Goal: Find specific page/section: Find specific page/section

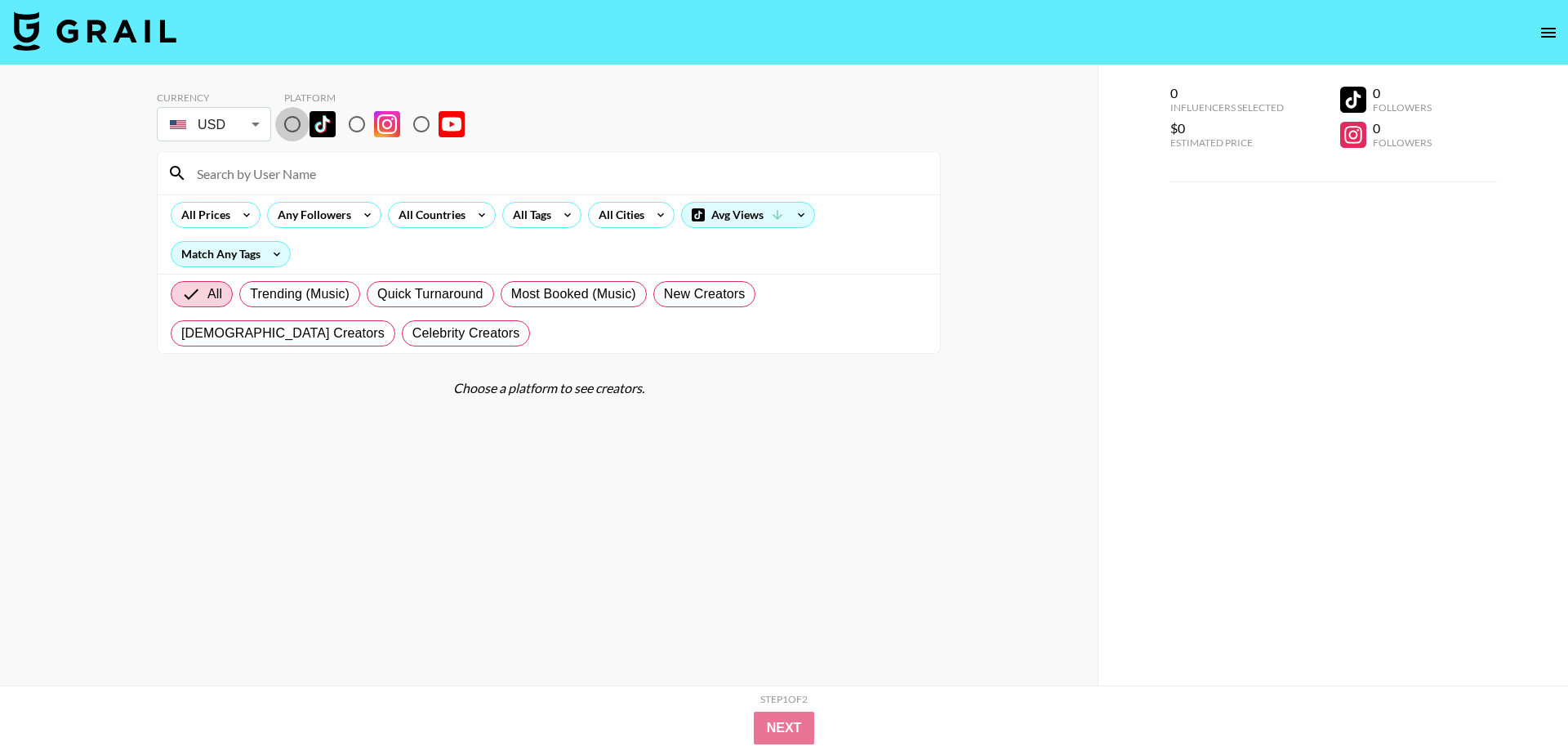
drag, startPoint x: 288, startPoint y: 132, endPoint x: 296, endPoint y: 164, distance: 33.0
click at [288, 130] on input "radio" at bounding box center [292, 124] width 35 height 35
radio input "true"
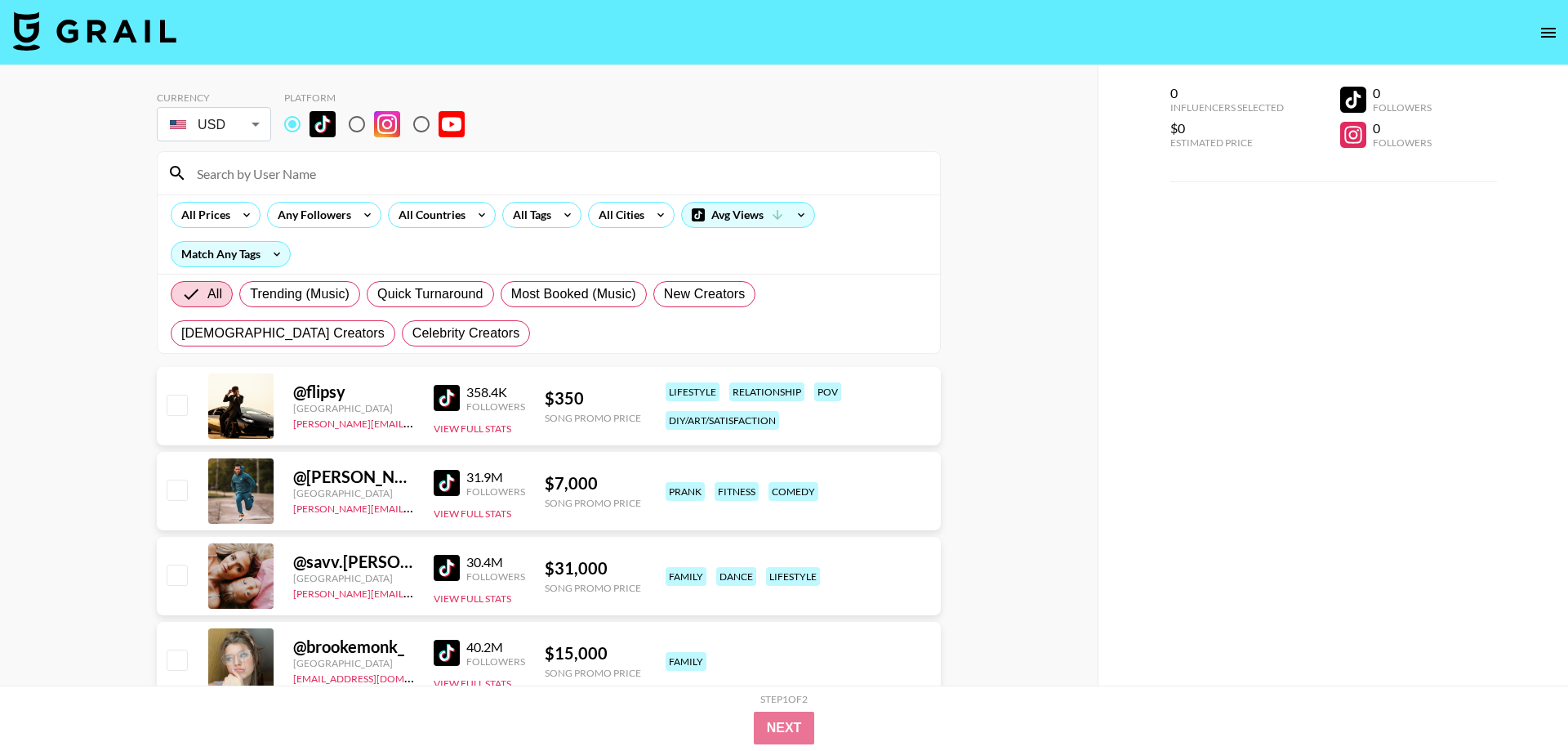
click at [296, 167] on input at bounding box center [559, 173] width 743 height 26
paste input "dnieccio"
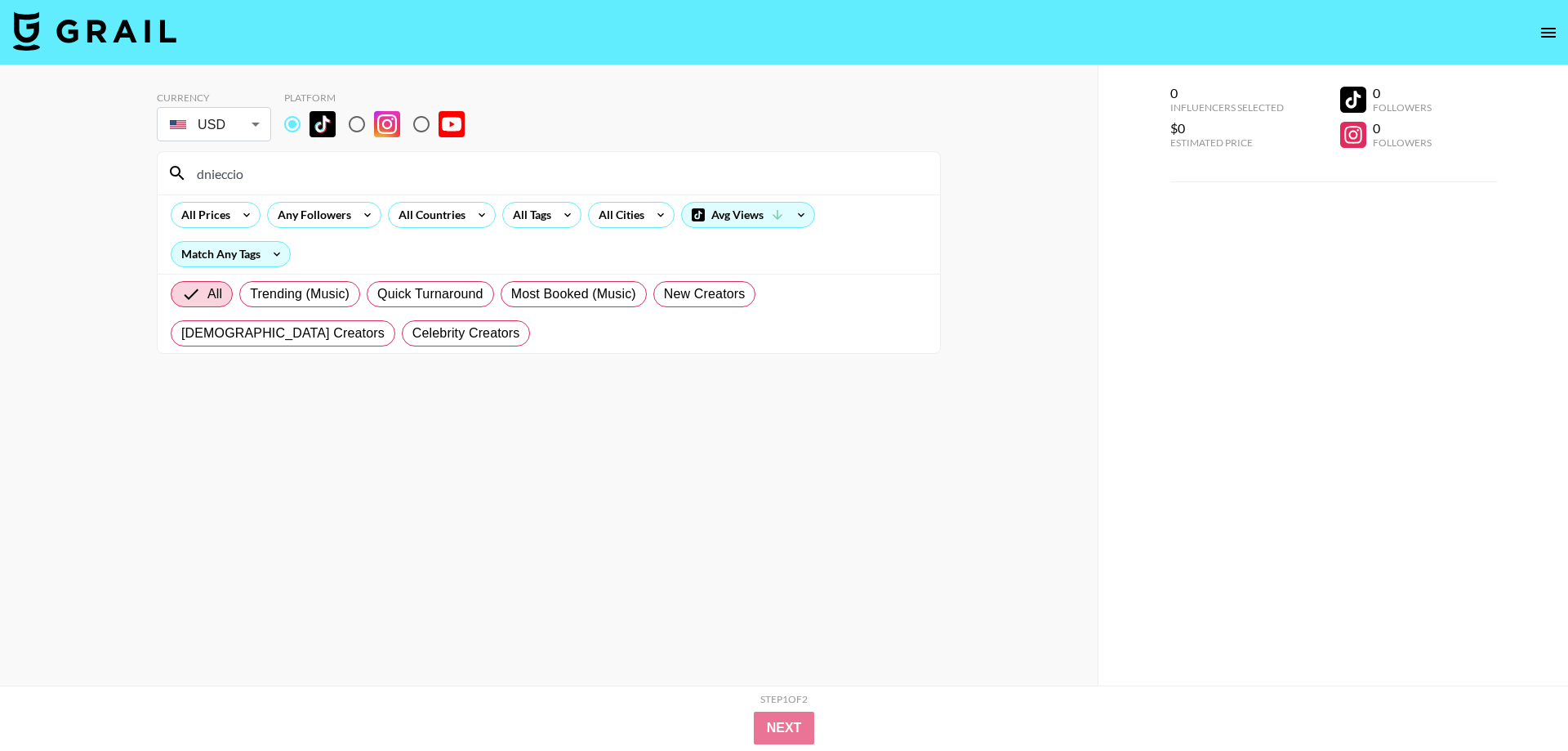
type input "dnieccio"
click at [356, 122] on input "radio" at bounding box center [356, 124] width 35 height 35
radio input "true"
click at [294, 122] on input "radio" at bounding box center [292, 124] width 35 height 35
radio input "true"
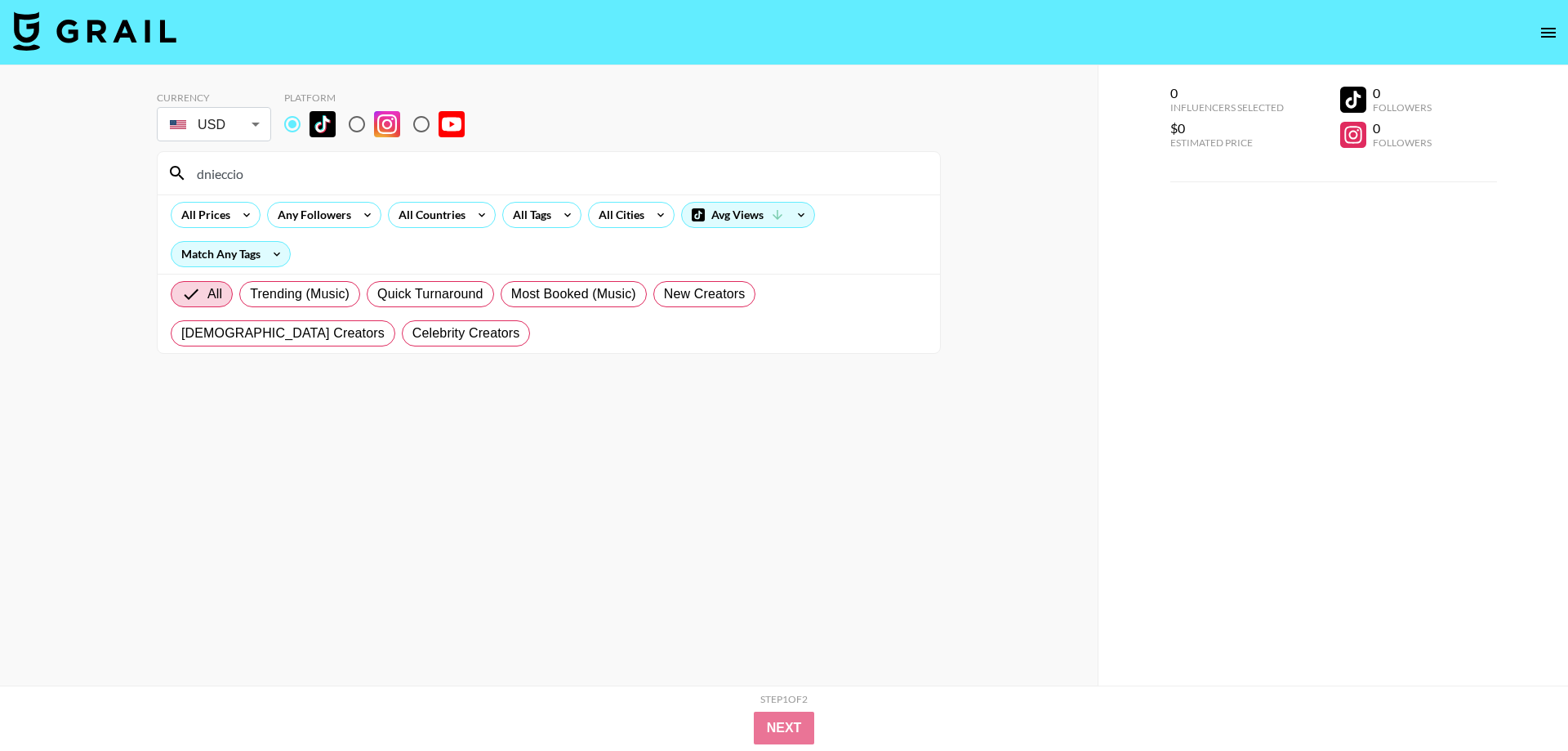
click at [331, 178] on input "dnieccio" at bounding box center [559, 173] width 743 height 26
paste input "zaycamm"
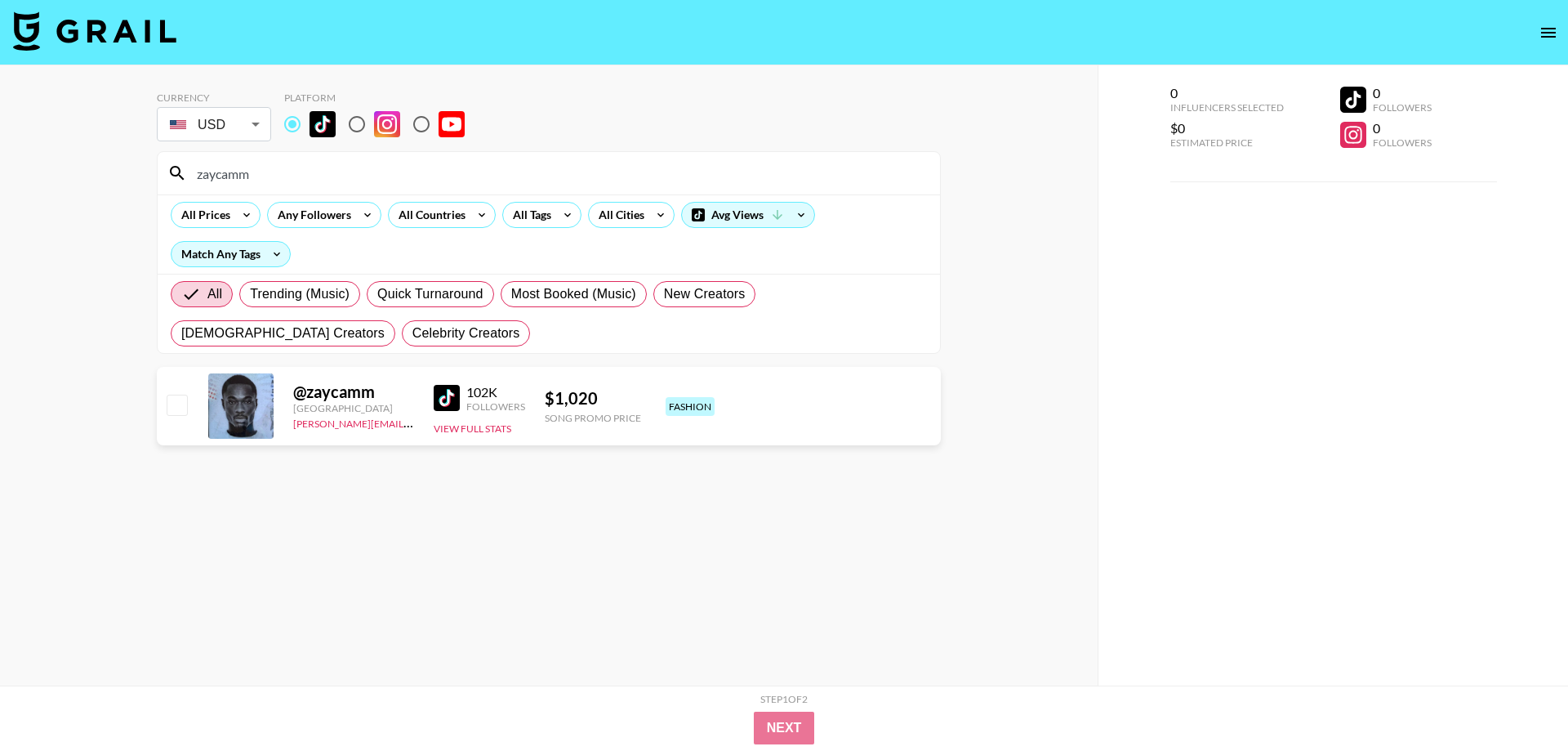
type input "zaycamm"
click at [352, 125] on input "radio" at bounding box center [356, 124] width 35 height 35
radio input "true"
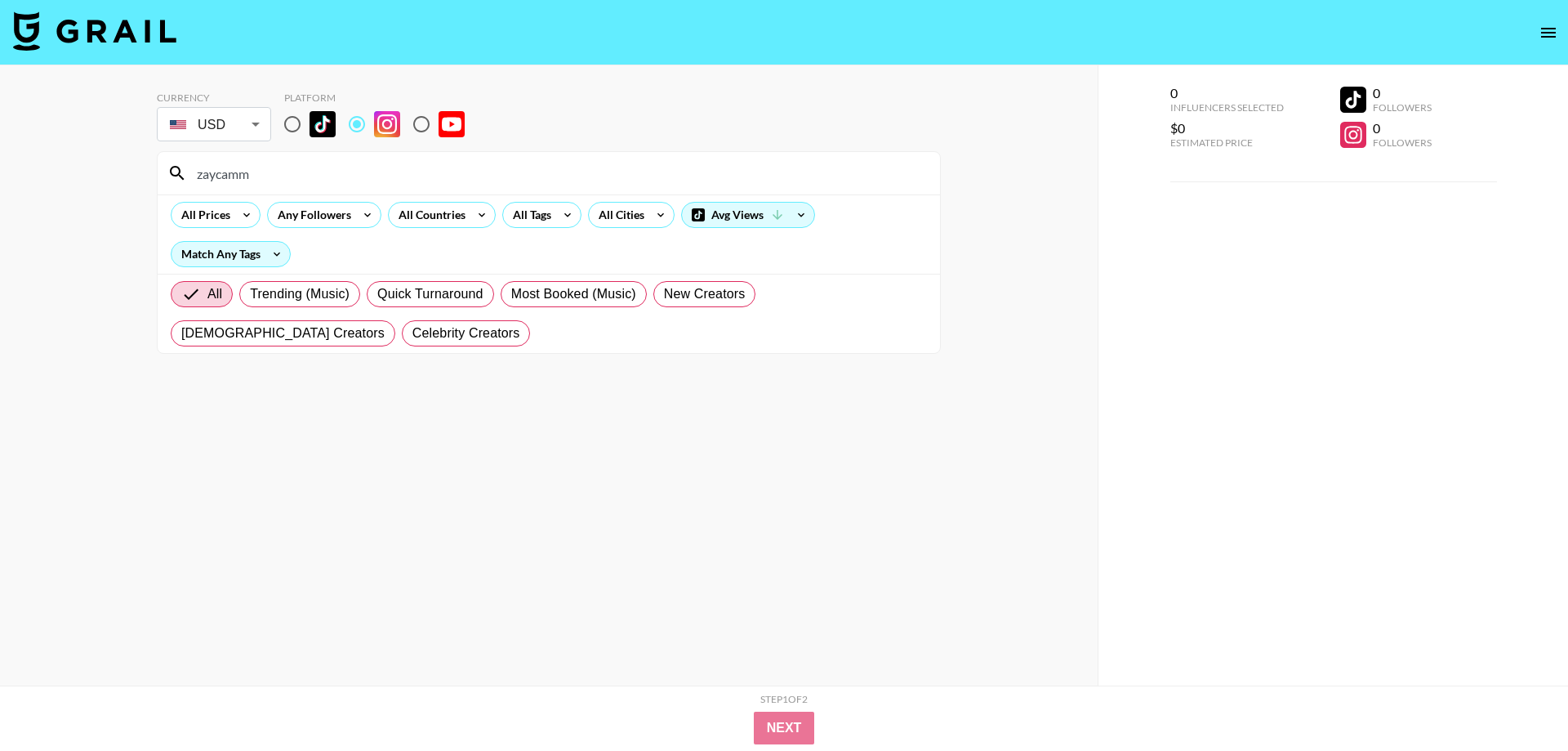
click at [294, 123] on input "radio" at bounding box center [292, 124] width 35 height 35
radio input "true"
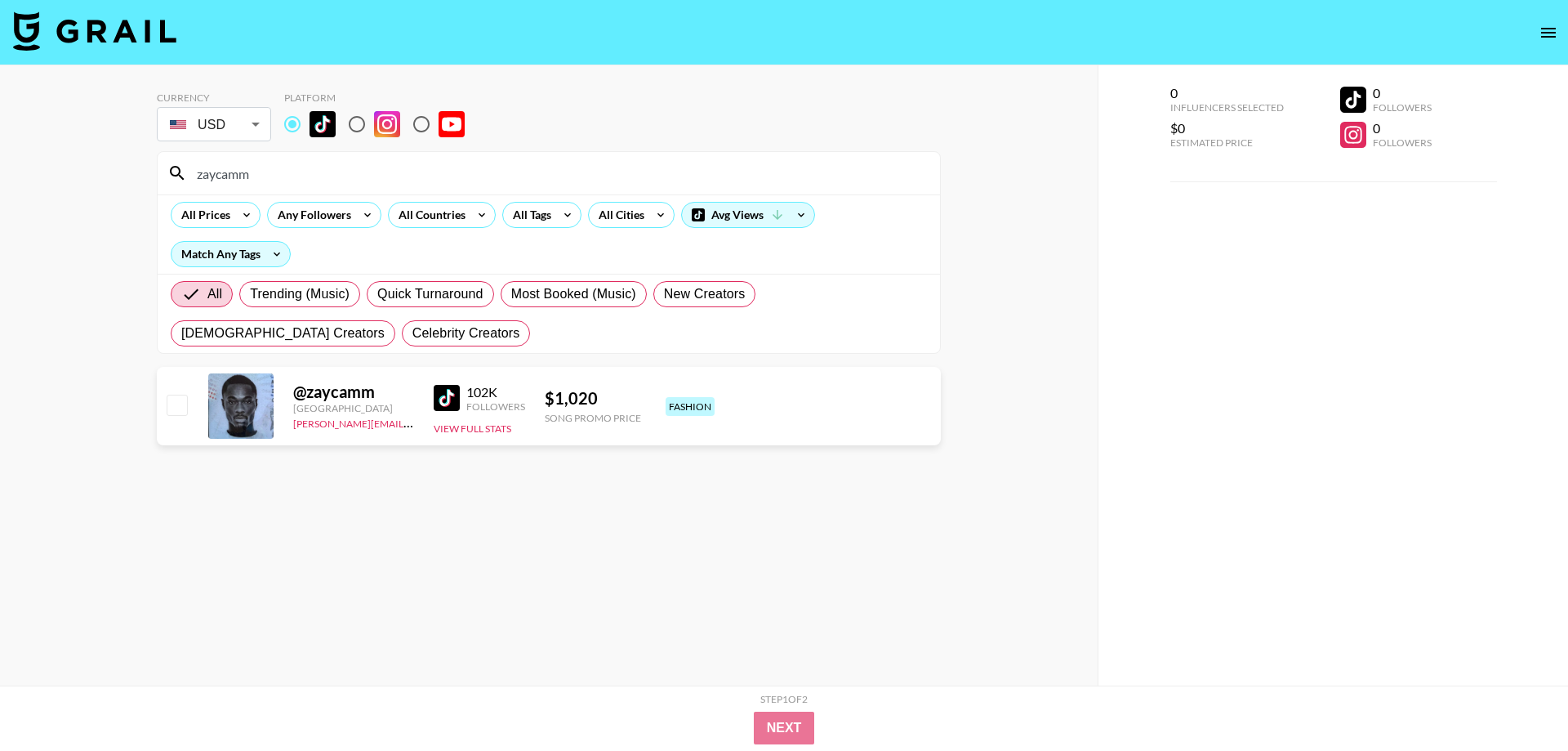
click at [338, 170] on input "zaycamm" at bounding box center [559, 173] width 743 height 26
paste input "dnieccio"
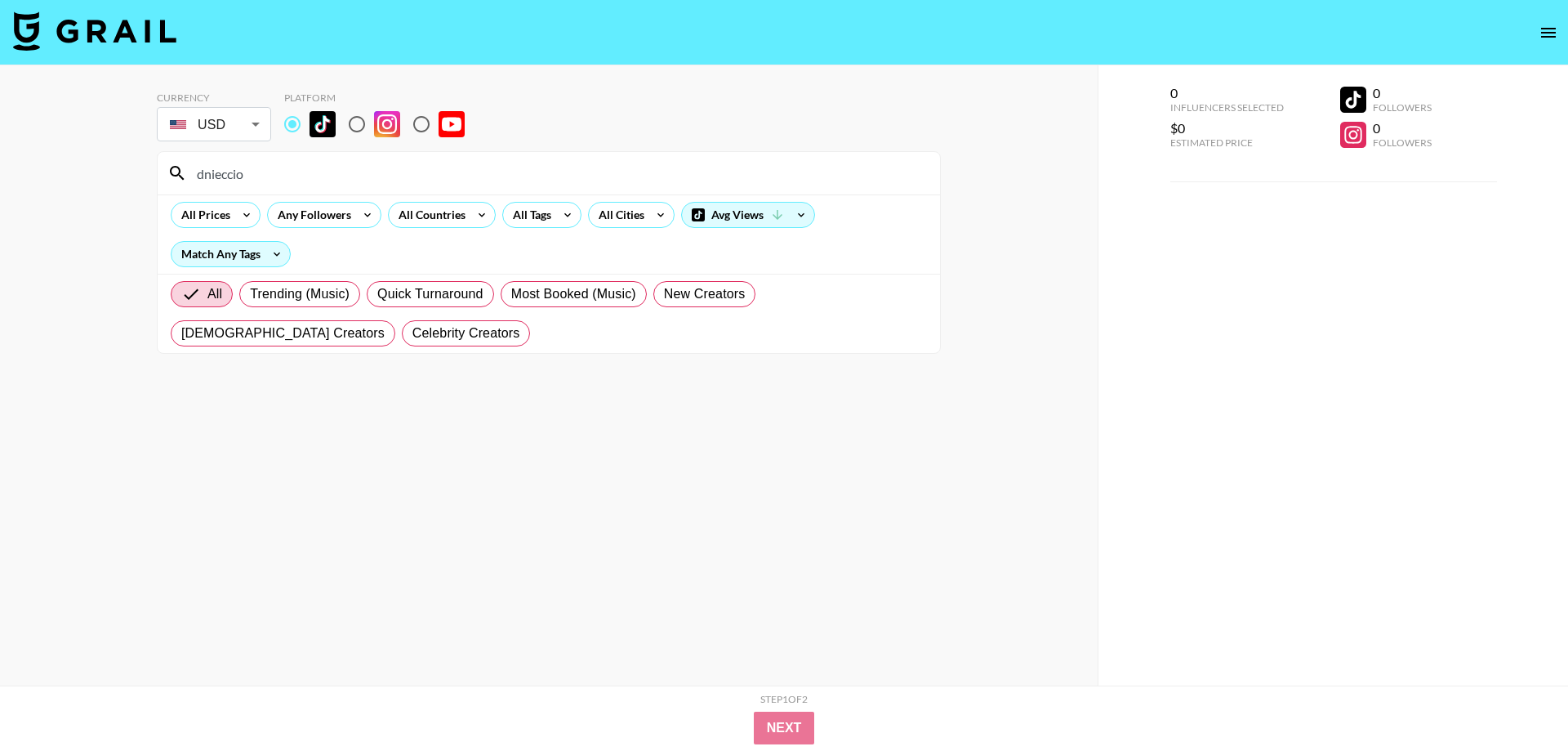
type input "dnieccio"
